Goal: Task Accomplishment & Management: Use online tool/utility

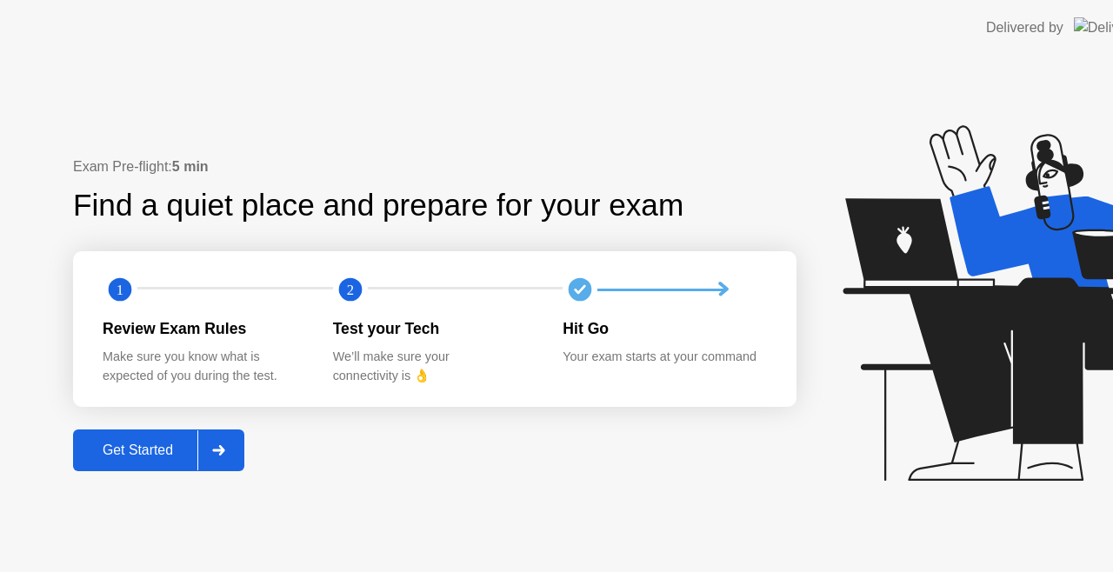
click at [181, 468] on button "Get Started" at bounding box center [158, 451] width 171 height 42
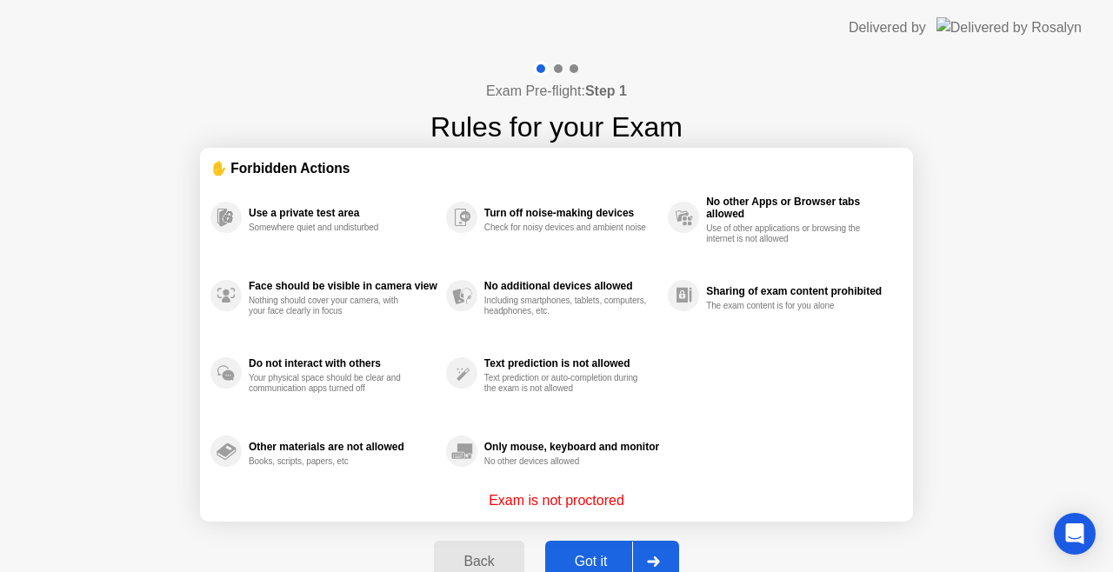
click at [586, 570] on div "Got it" at bounding box center [592, 562] width 82 height 16
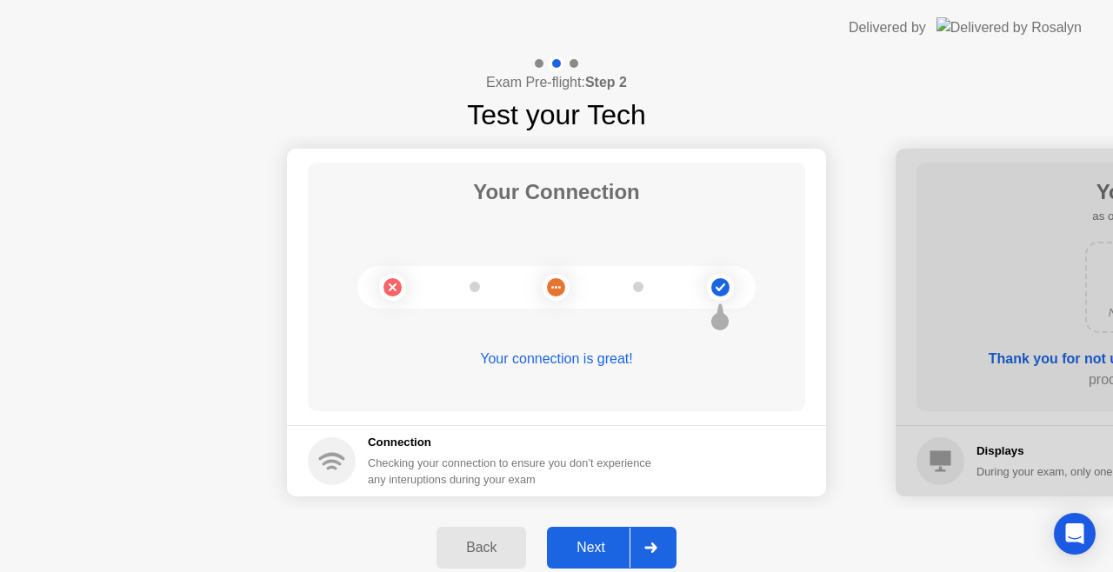
click at [604, 556] on div "Next" at bounding box center [590, 548] width 77 height 16
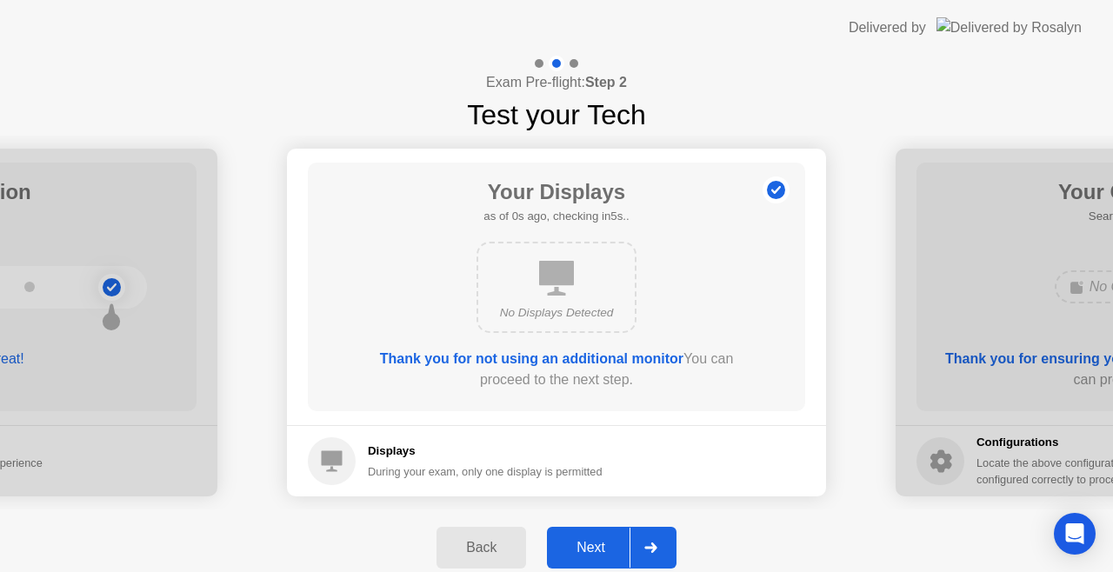
click at [604, 556] on div "Next" at bounding box center [590, 548] width 77 height 16
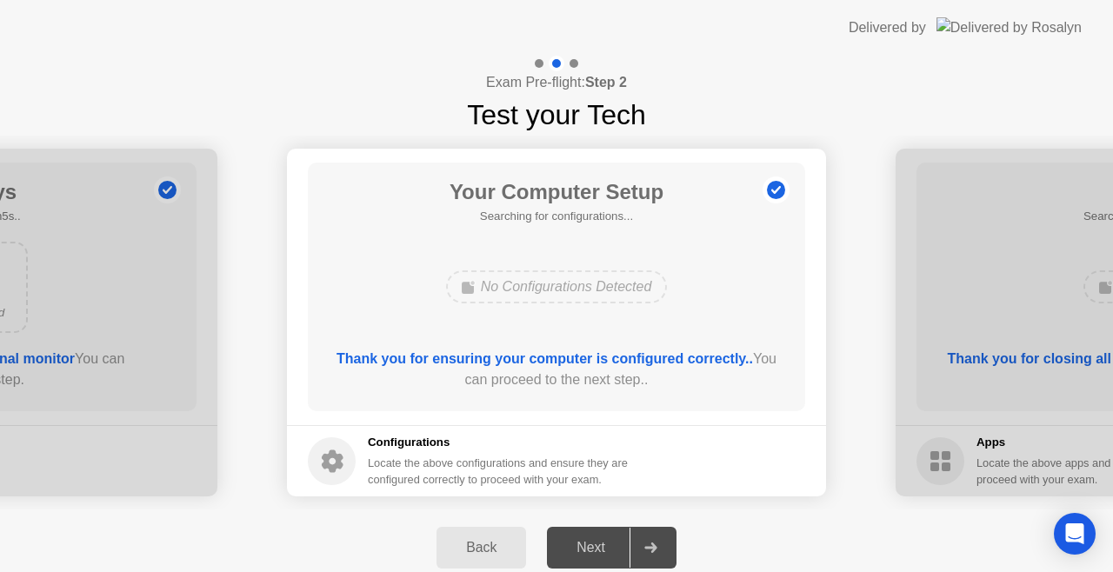
click at [604, 556] on div "Next" at bounding box center [590, 548] width 77 height 16
click at [580, 547] on div "Next" at bounding box center [590, 548] width 77 height 16
click at [633, 546] on div at bounding box center [651, 548] width 42 height 40
click at [642, 546] on div at bounding box center [651, 548] width 42 height 40
click at [500, 546] on div "Back" at bounding box center [481, 548] width 79 height 16
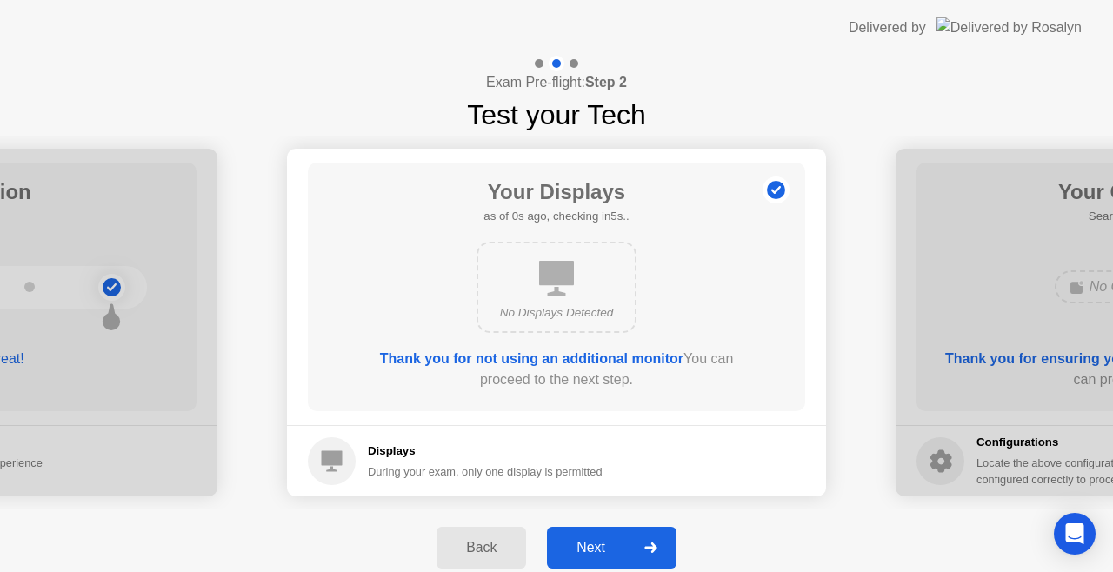
click at [600, 545] on div "Next" at bounding box center [590, 548] width 77 height 16
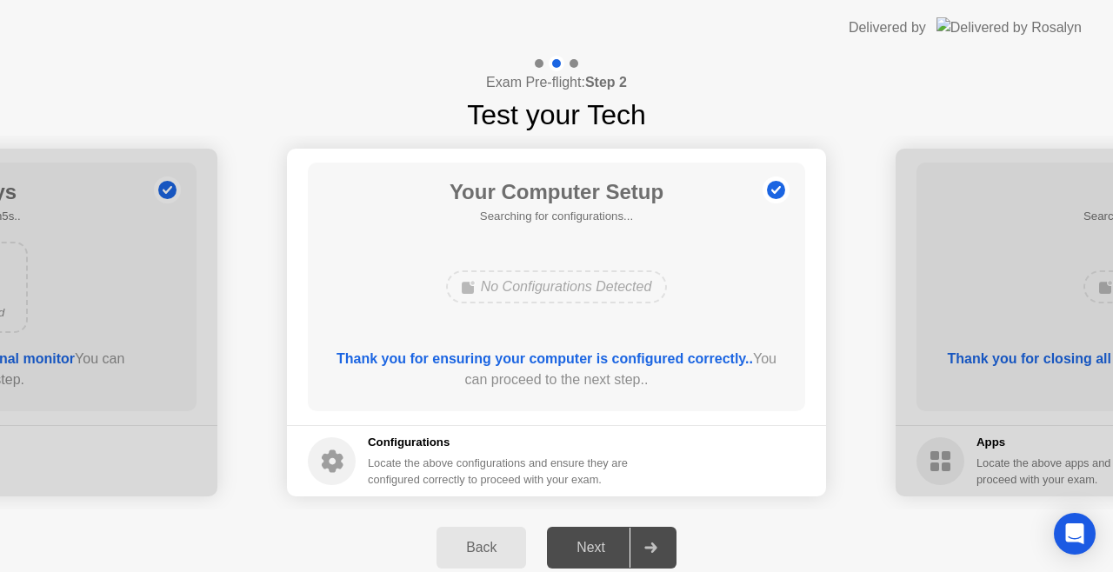
click at [600, 545] on div "Next" at bounding box center [590, 548] width 77 height 16
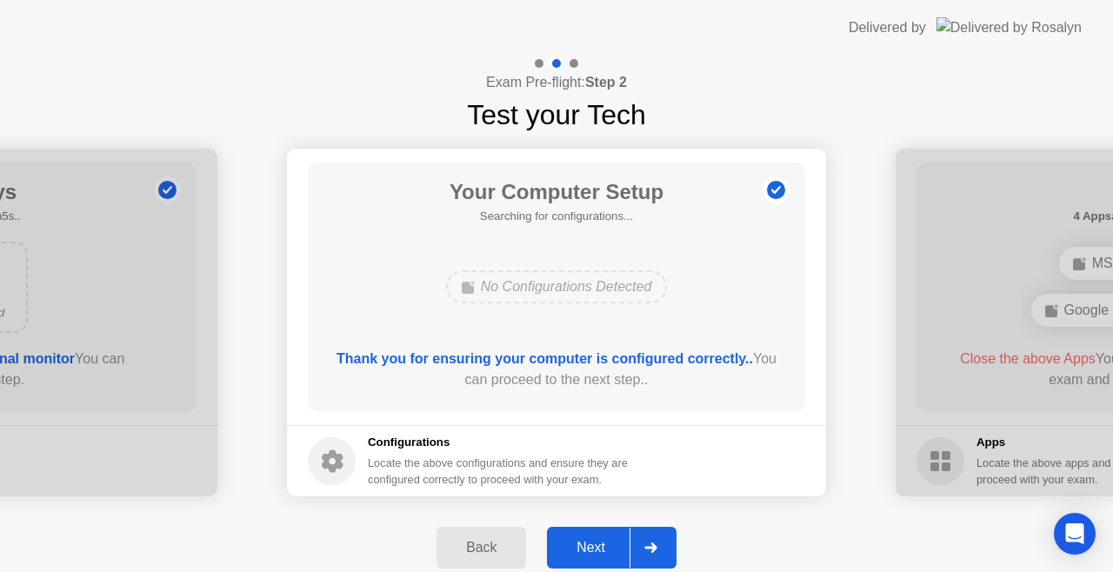
click at [602, 546] on div "Next" at bounding box center [590, 548] width 77 height 16
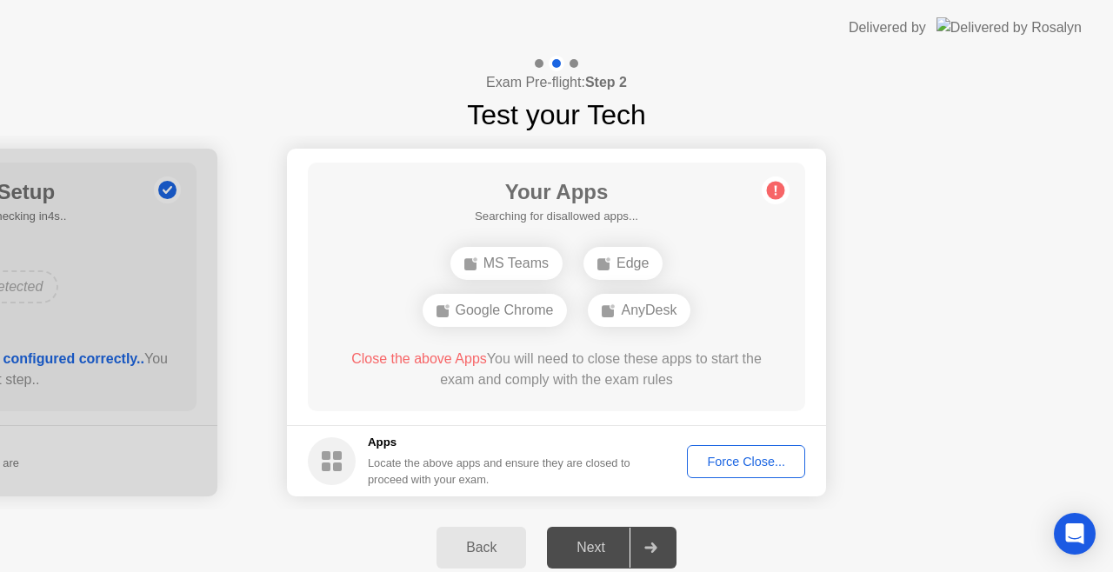
click at [592, 552] on div "Next" at bounding box center [590, 548] width 77 height 16
click at [724, 461] on div "Force Close..." at bounding box center [746, 462] width 106 height 14
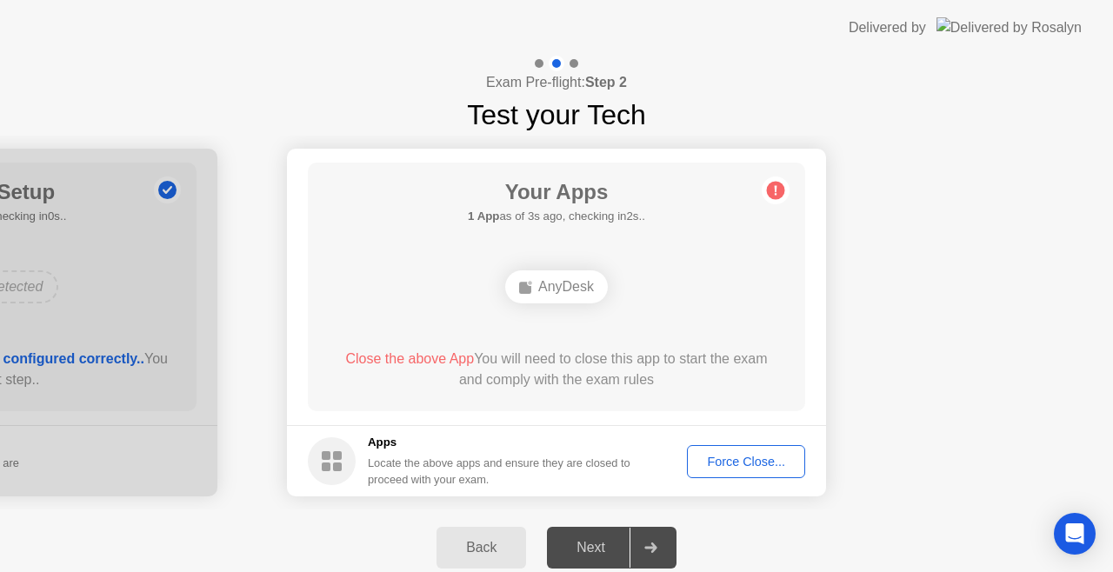
click at [735, 469] on div "Force Close..." at bounding box center [746, 462] width 106 height 14
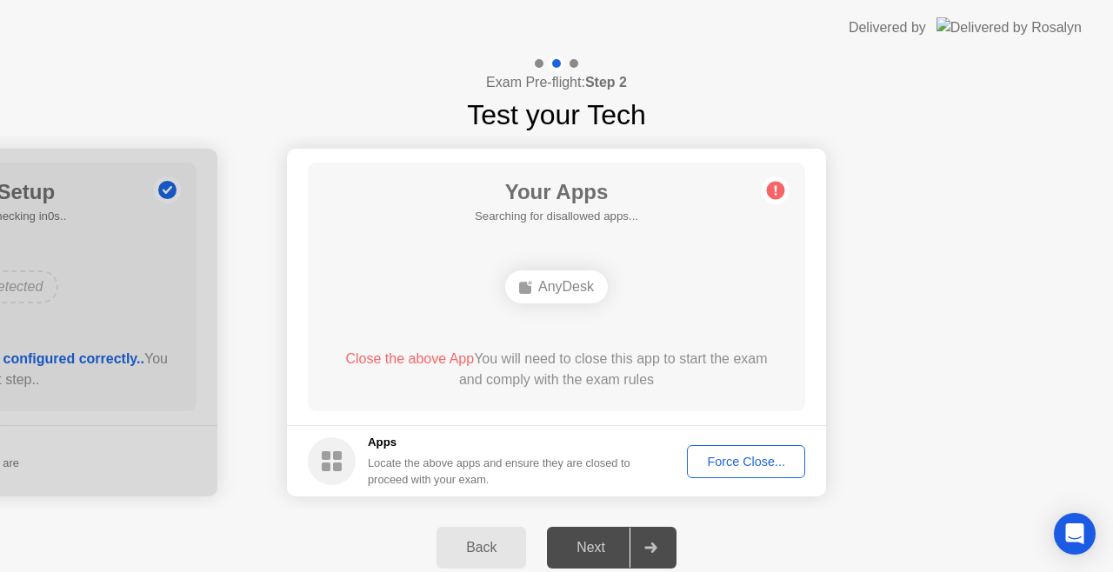
click at [599, 548] on div "Next" at bounding box center [590, 548] width 77 height 16
drag, startPoint x: 580, startPoint y: 538, endPoint x: 632, endPoint y: 550, distance: 53.6
click at [579, 540] on div "Next" at bounding box center [590, 548] width 77 height 16
click at [739, 463] on div "Force Close..." at bounding box center [746, 462] width 106 height 14
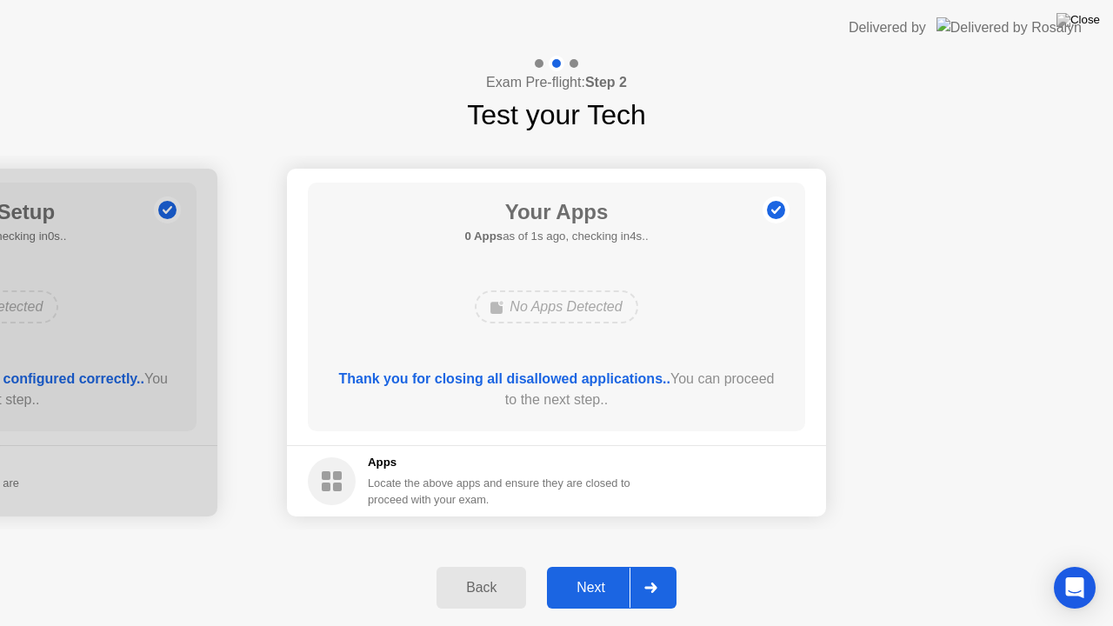
click at [613, 572] on div "Next" at bounding box center [590, 588] width 77 height 16
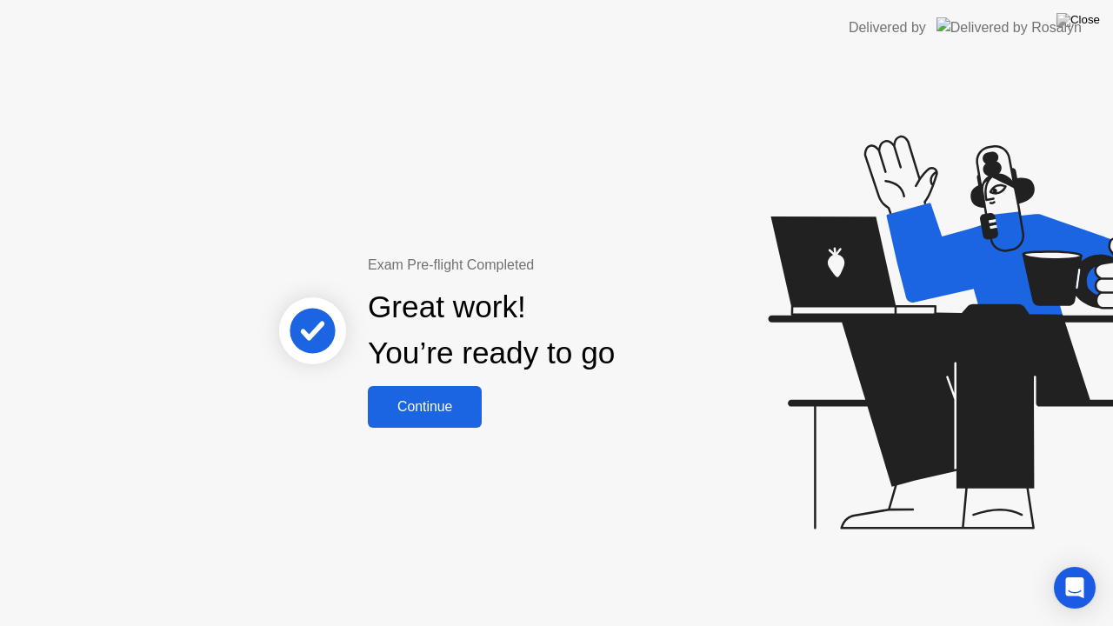
click at [418, 407] on div "Continue" at bounding box center [425, 407] width 104 height 16
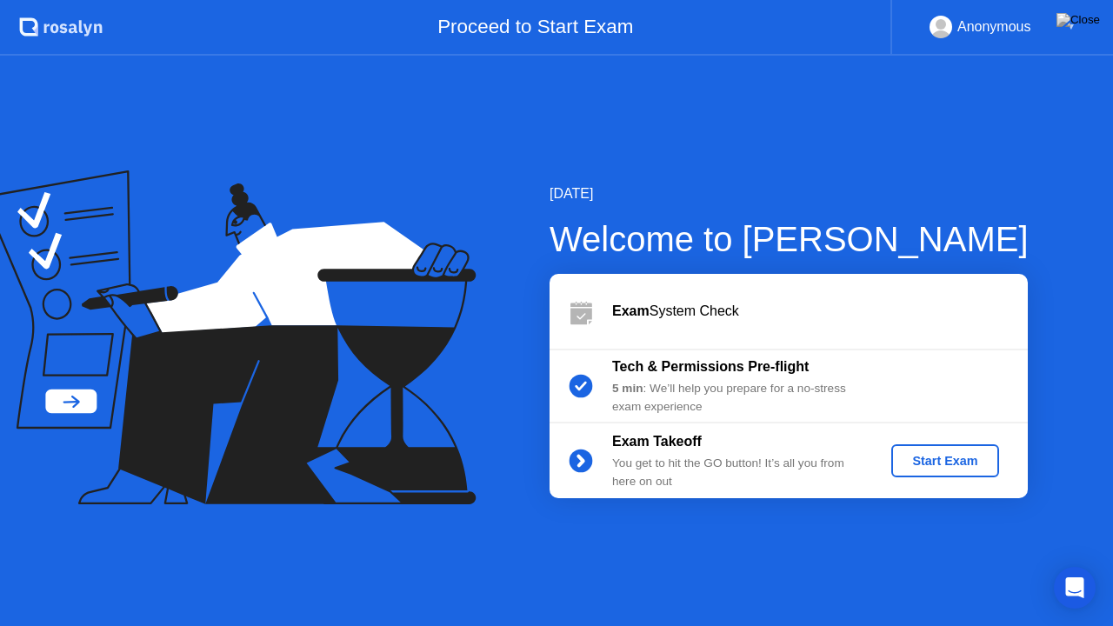
click at [913, 455] on div "Start Exam" at bounding box center [945, 461] width 93 height 14
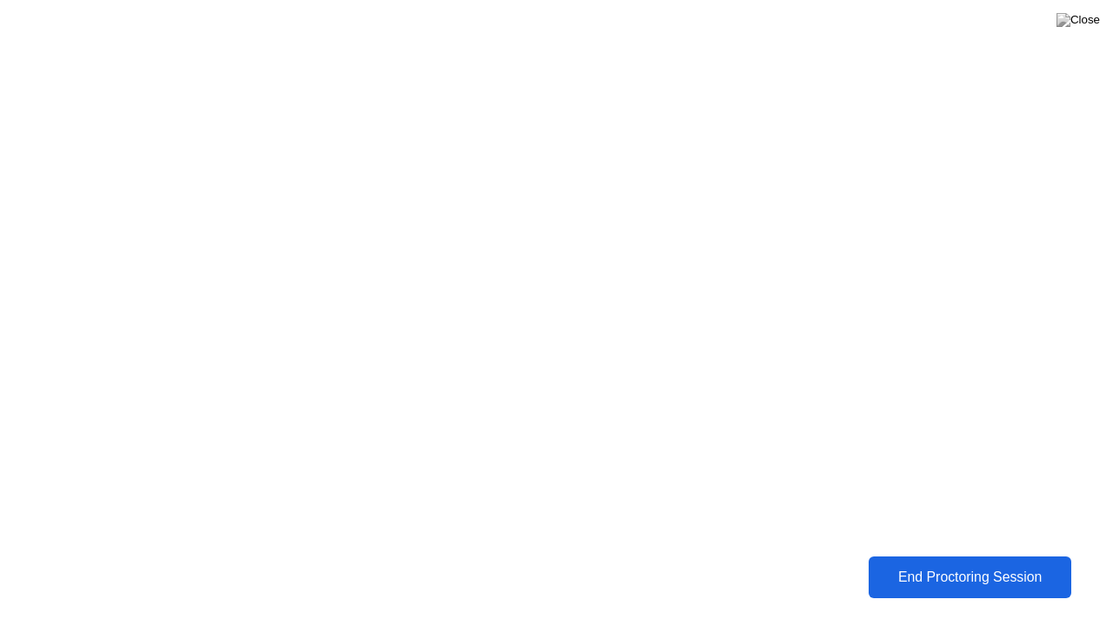
click at [893, 572] on div "End Proctoring Session" at bounding box center [969, 578] width 193 height 16
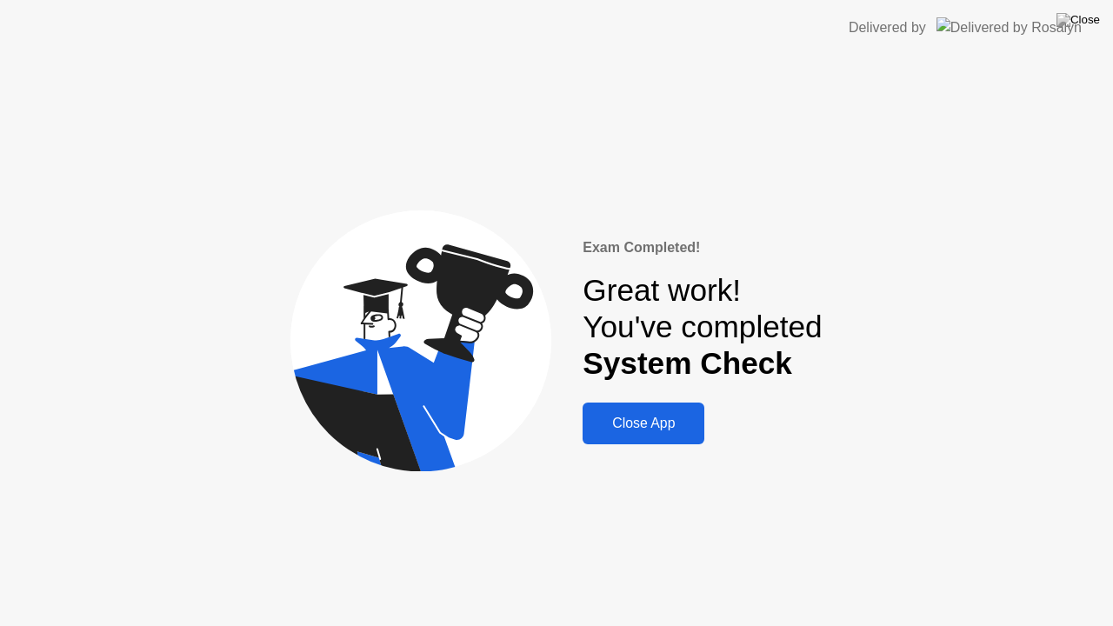
click at [640, 435] on button "Close App" at bounding box center [644, 424] width 122 height 42
